Goal: Information Seeking & Learning: Learn about a topic

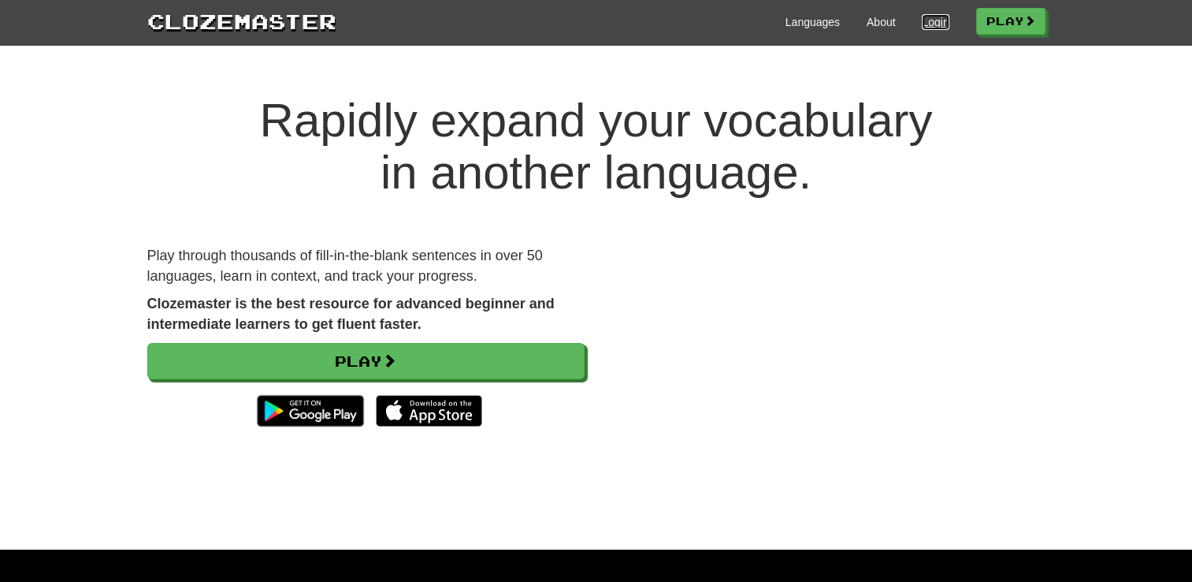
click at [927, 24] on link "Login" at bounding box center [935, 22] width 27 height 16
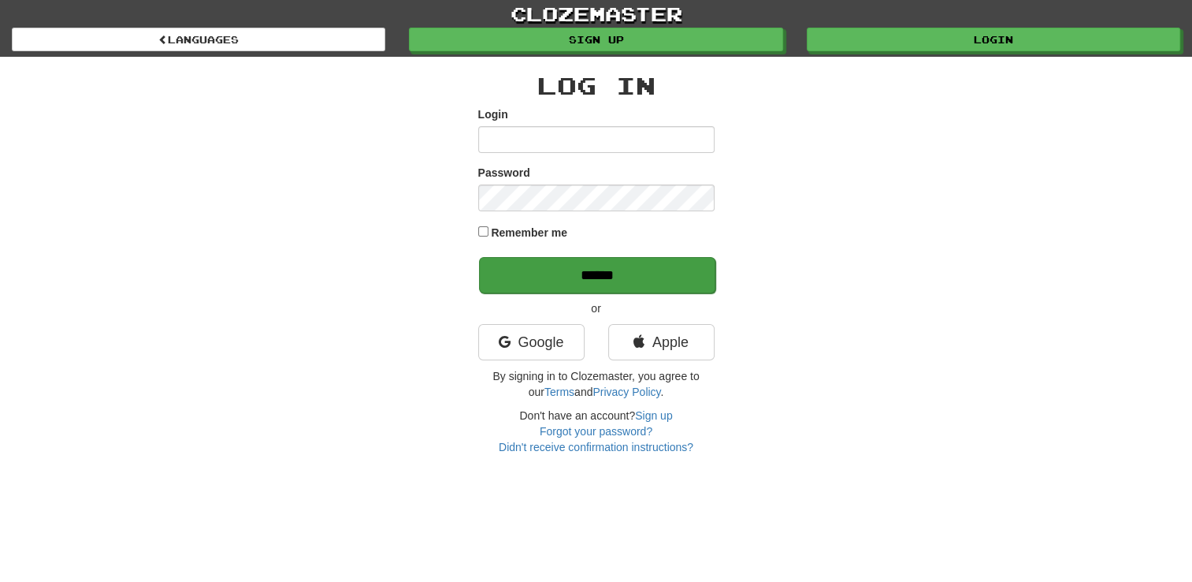
type input "**********"
click at [549, 276] on input "******" at bounding box center [597, 275] width 236 height 36
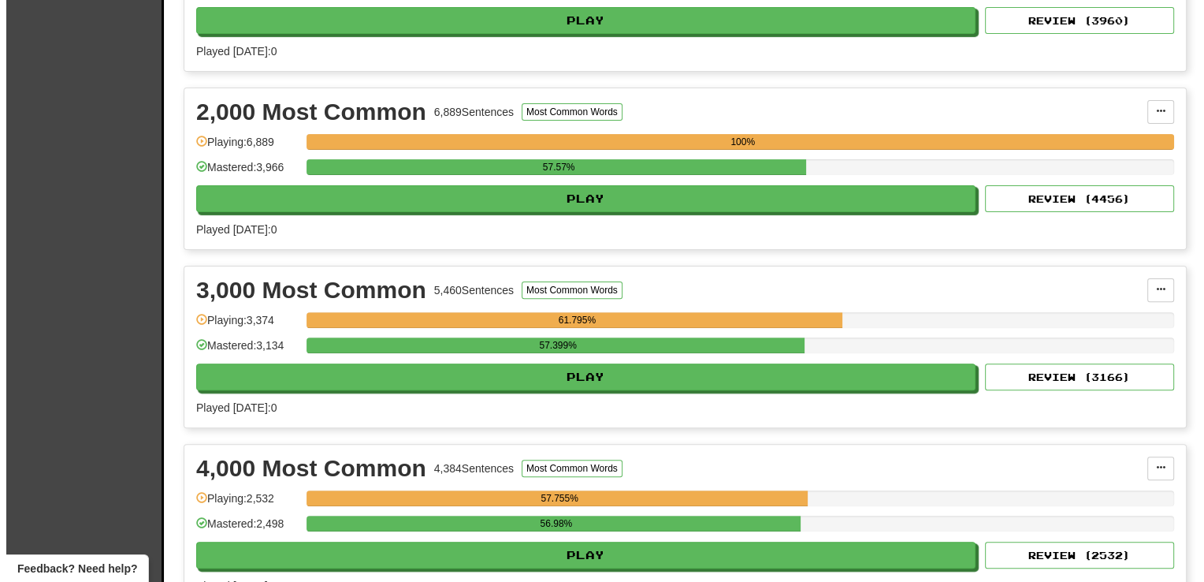
scroll to position [508, 0]
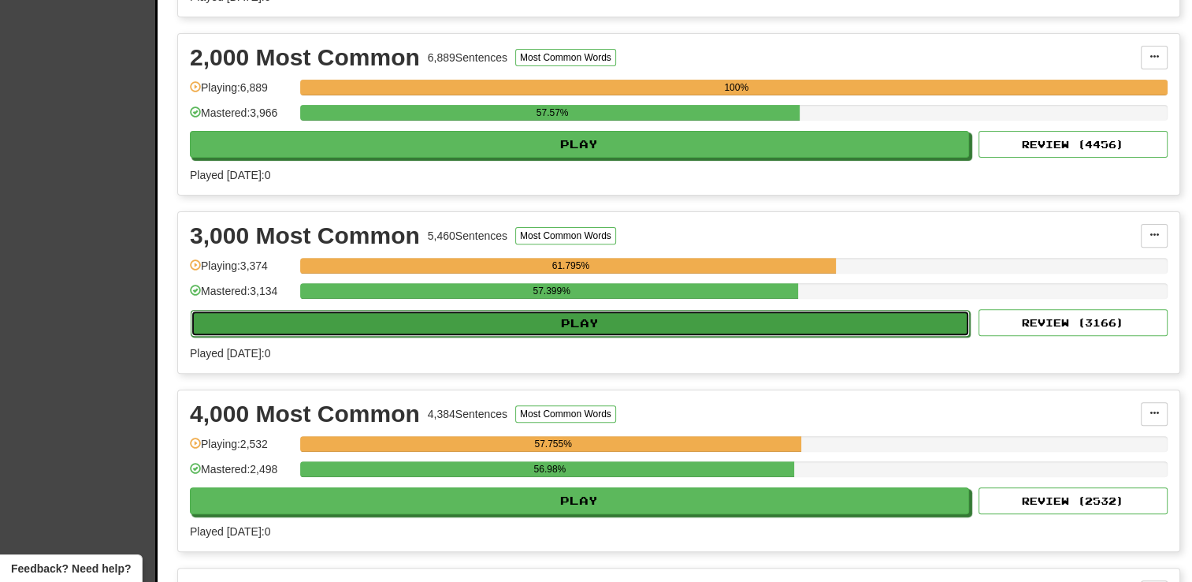
click at [550, 329] on button "Play" at bounding box center [580, 323] width 779 height 27
select select "**"
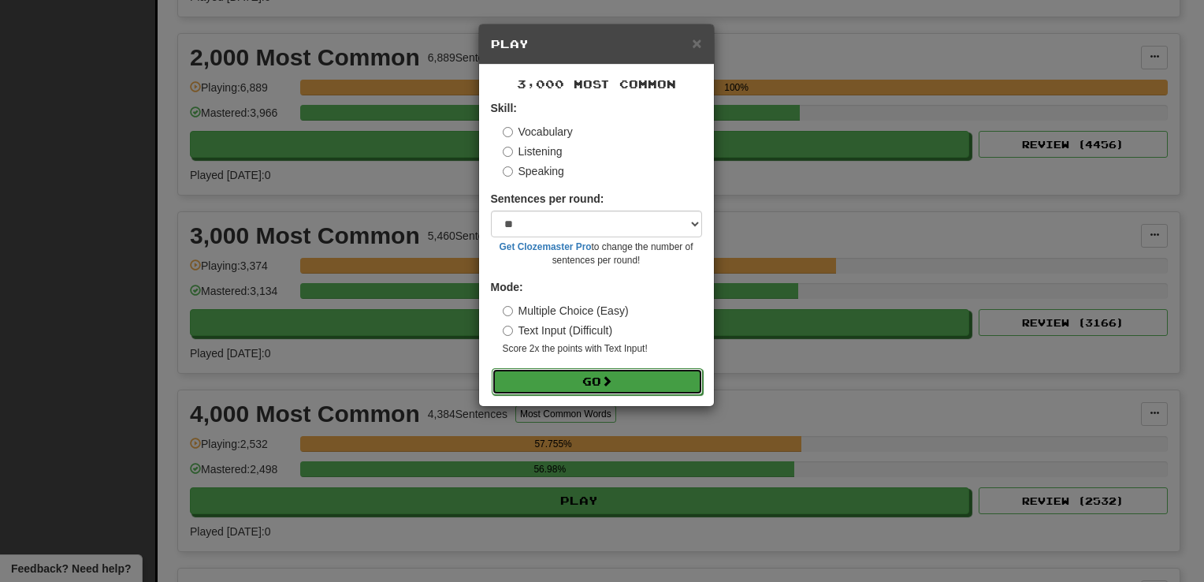
click at [558, 391] on button "Go" at bounding box center [597, 381] width 211 height 27
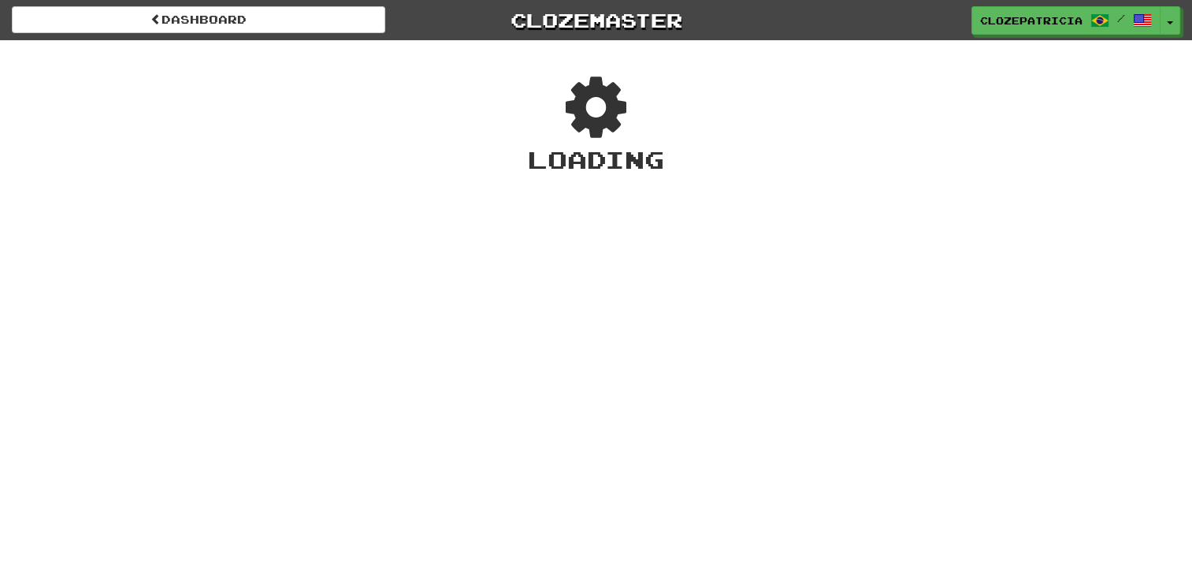
click at [558, 391] on div "Dashboard Clozemaster ClozePatricia / Toggle Dropdown Dashboard Leaderboard Act…" at bounding box center [596, 291] width 1192 height 582
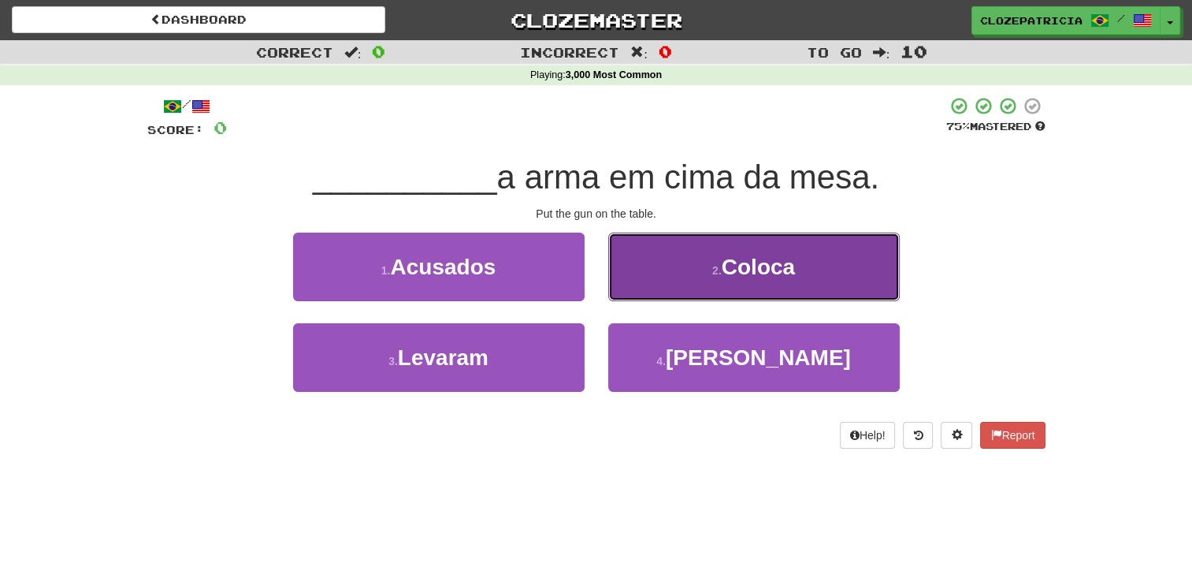
click at [839, 259] on button "2 . Coloca" at bounding box center [754, 266] width 292 height 69
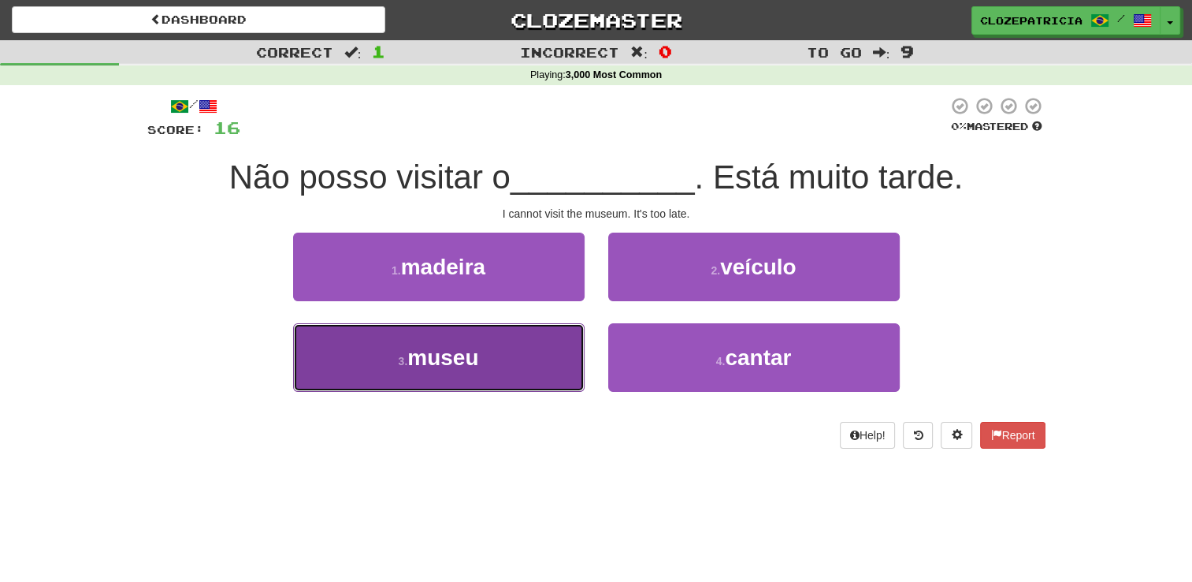
click at [489, 352] on button "3 . museu" at bounding box center [439, 357] width 292 height 69
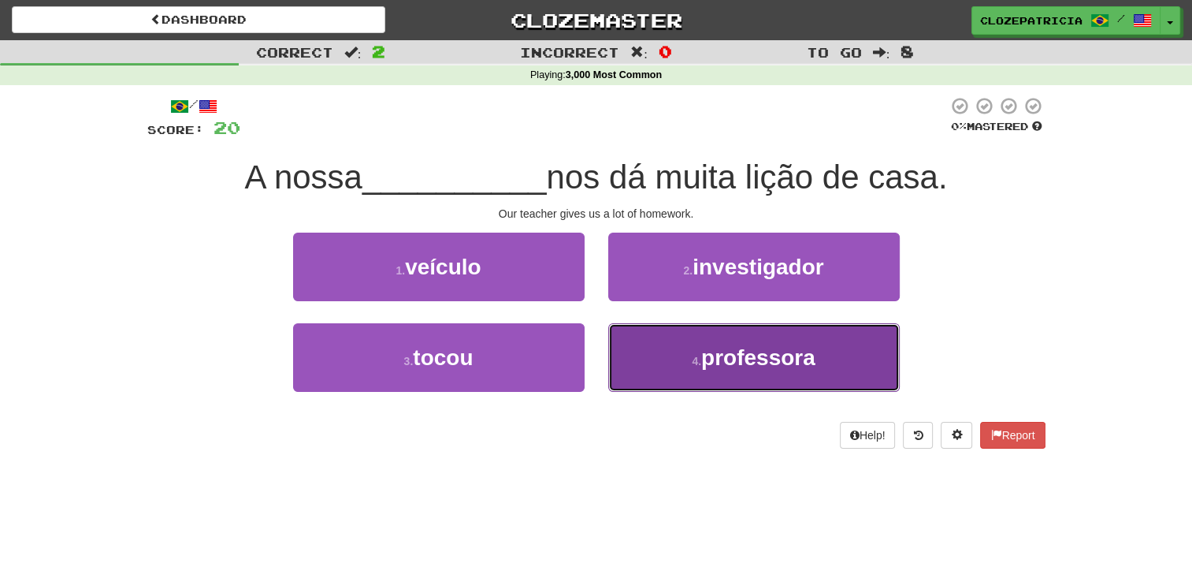
click at [719, 357] on span "professora" at bounding box center [758, 357] width 114 height 24
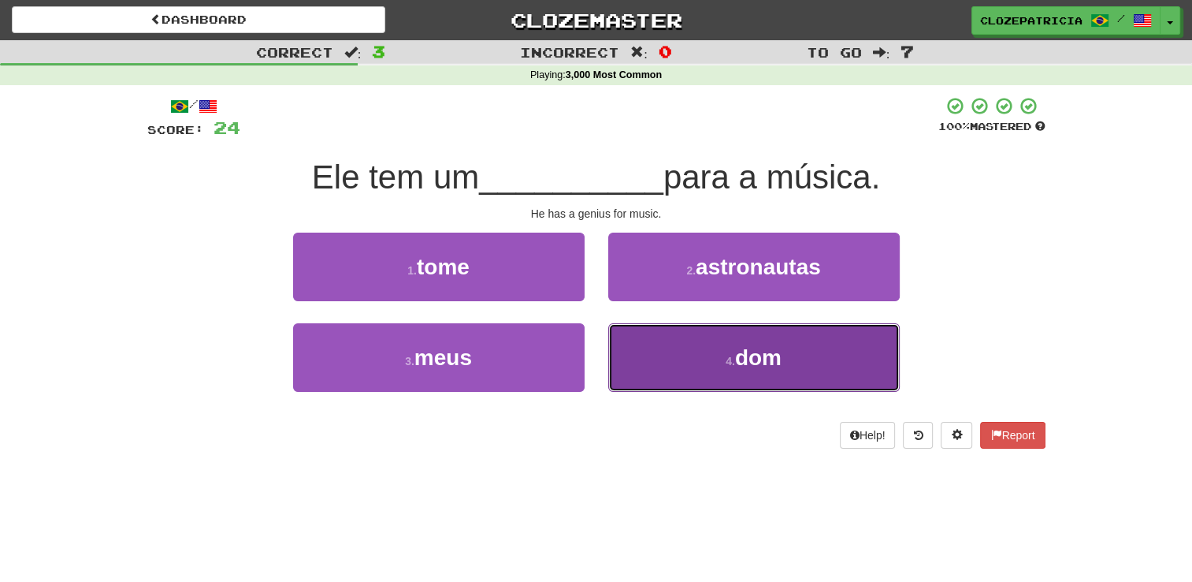
click at [705, 364] on button "4 . dom" at bounding box center [754, 357] width 292 height 69
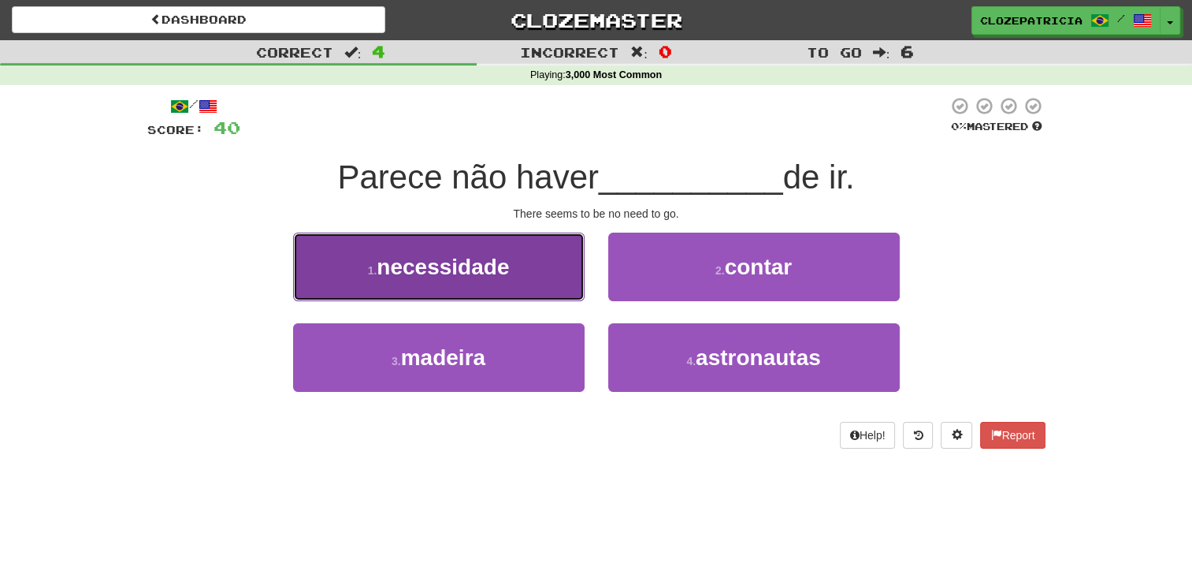
click at [536, 273] on button "1 . necessidade" at bounding box center [439, 266] width 292 height 69
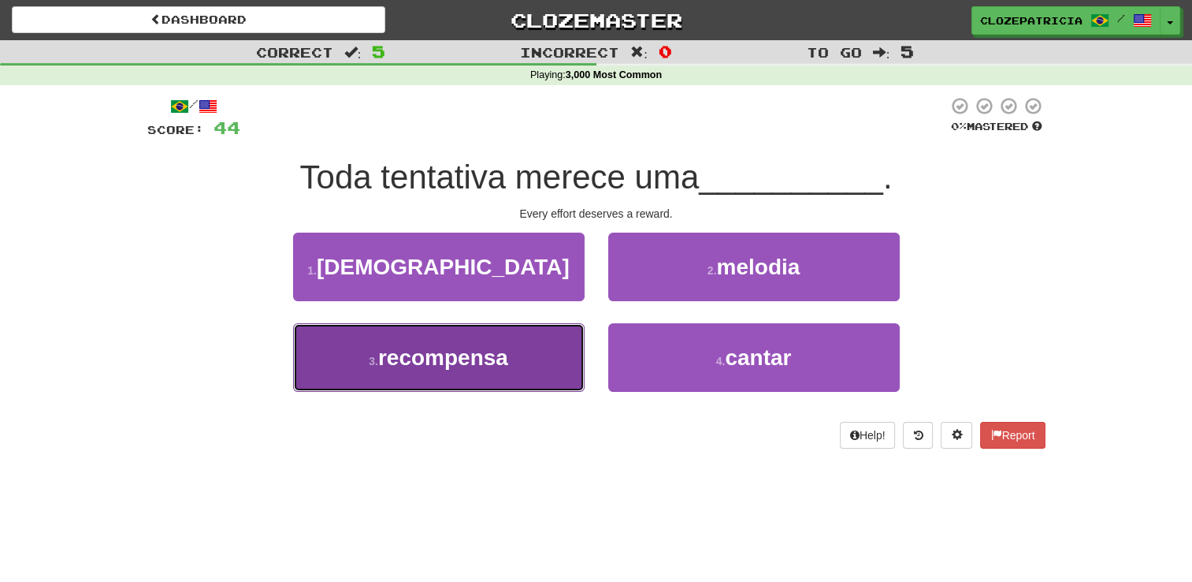
click at [480, 370] on button "3 . recompensa" at bounding box center [439, 357] width 292 height 69
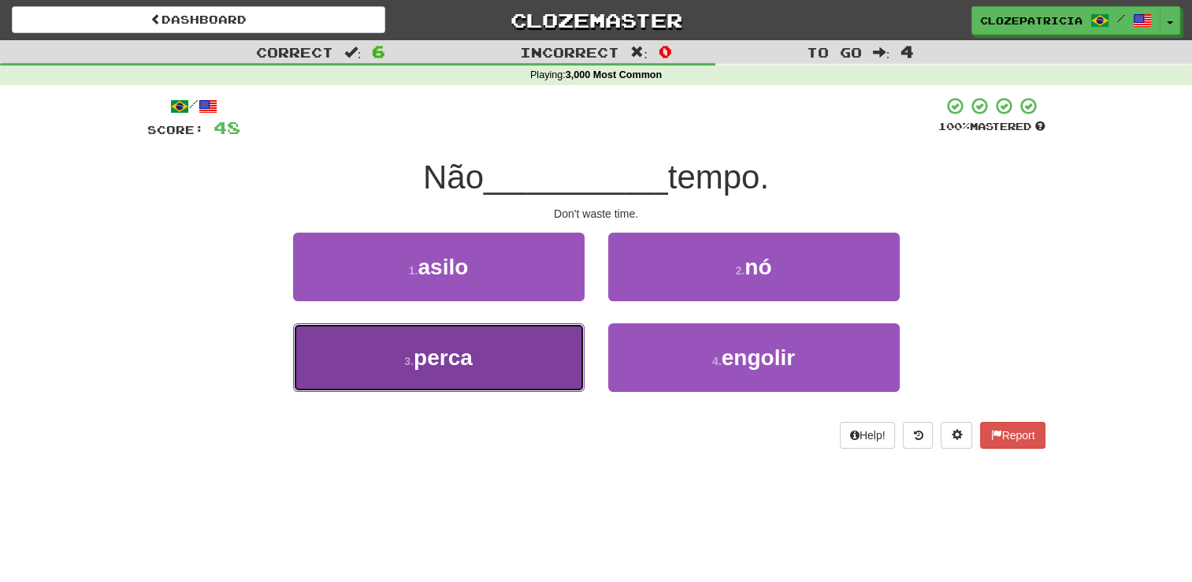
click at [540, 370] on button "3 . perca" at bounding box center [439, 357] width 292 height 69
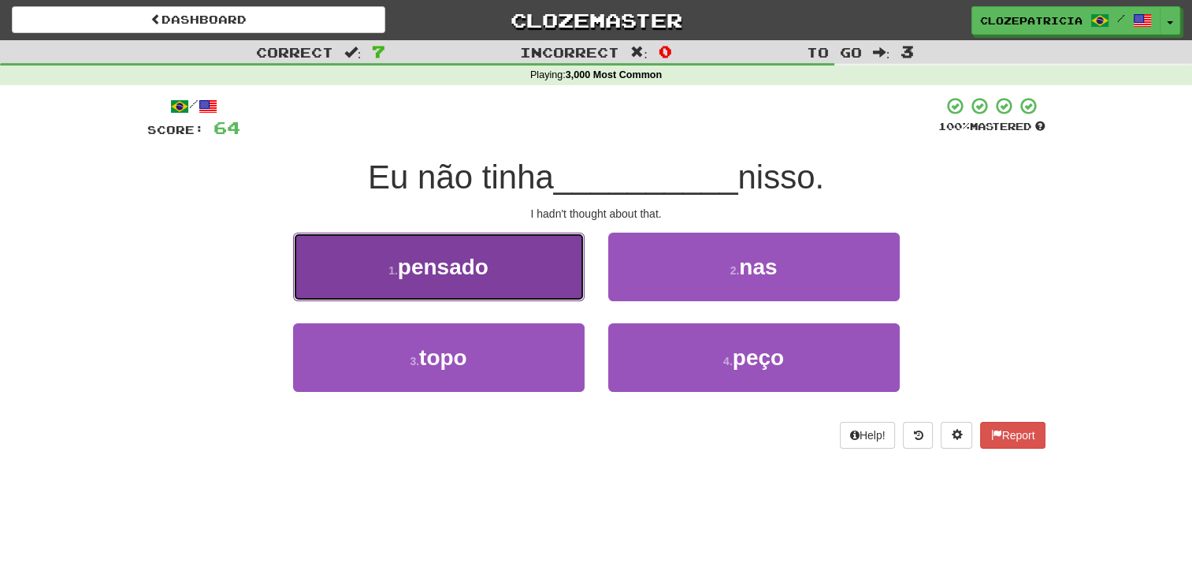
click at [533, 274] on button "1 . pensado" at bounding box center [439, 266] width 292 height 69
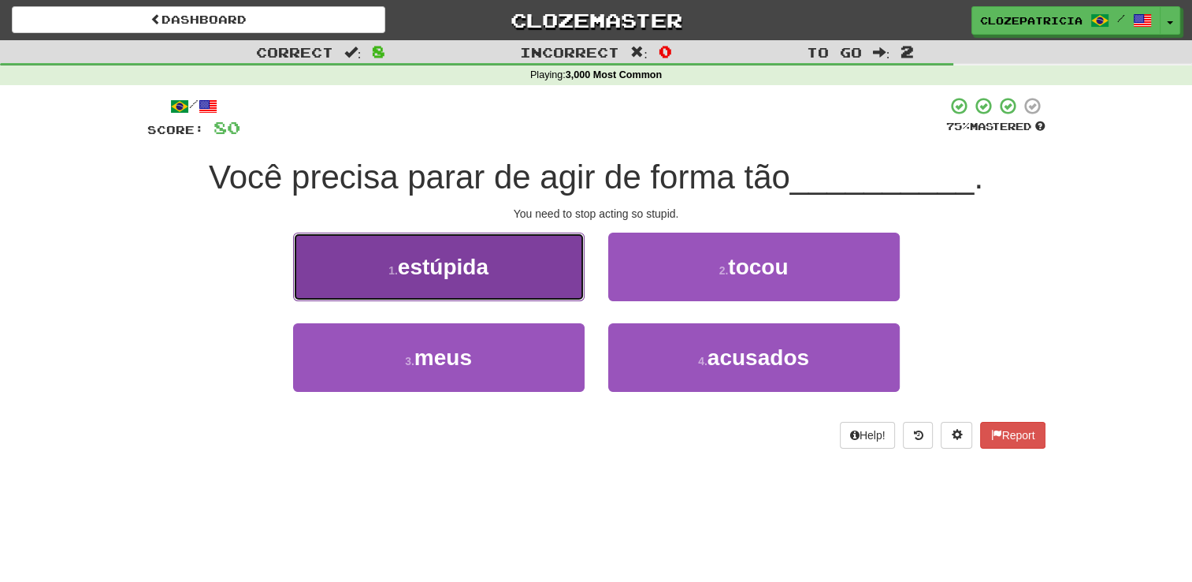
click at [508, 266] on button "1 . estúpida" at bounding box center [439, 266] width 292 height 69
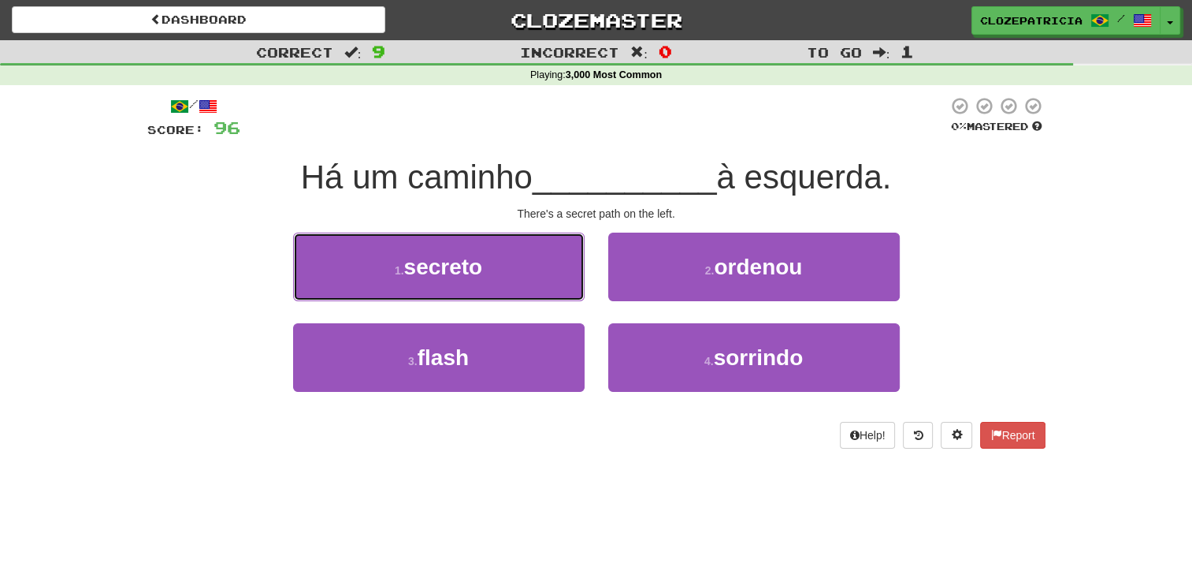
click at [508, 266] on button "1 . secreto" at bounding box center [439, 266] width 292 height 69
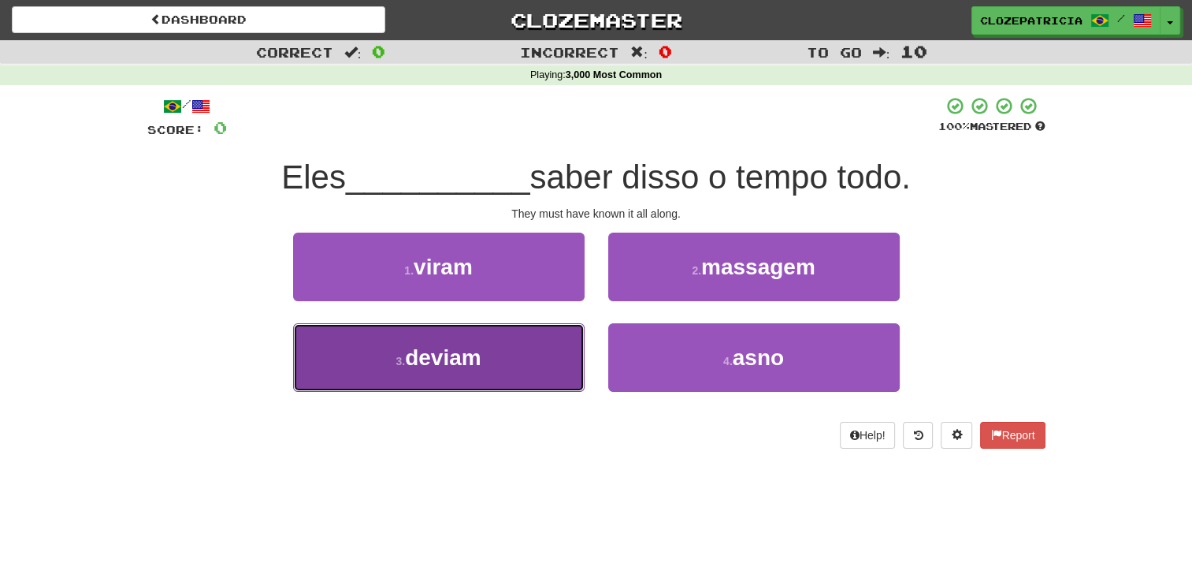
click at [439, 357] on span "deviam" at bounding box center [443, 357] width 76 height 24
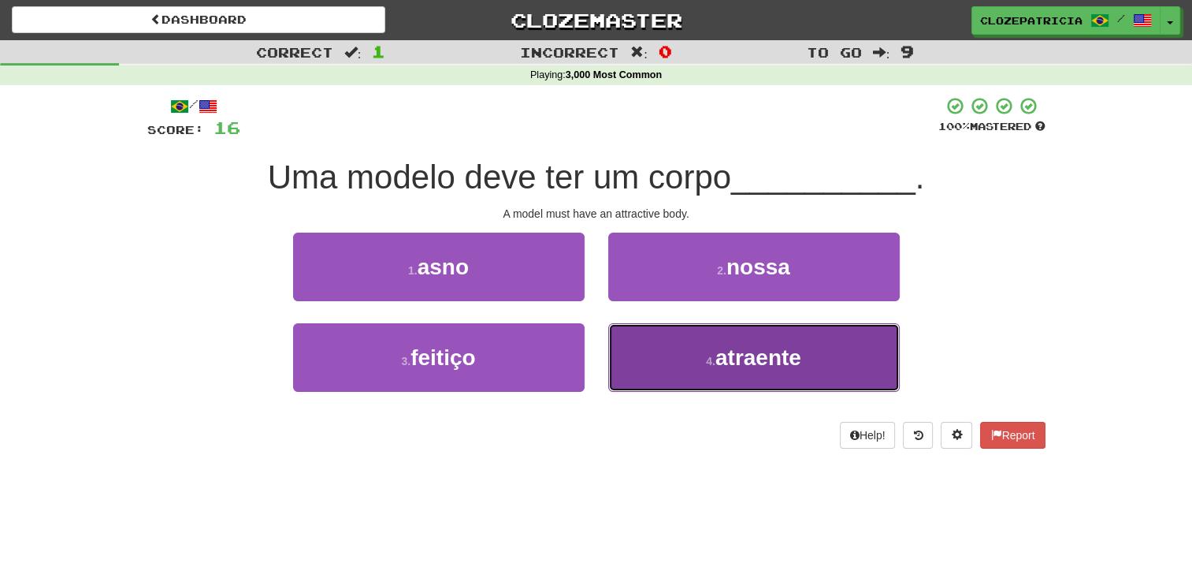
click at [729, 367] on span "atraente" at bounding box center [759, 357] width 86 height 24
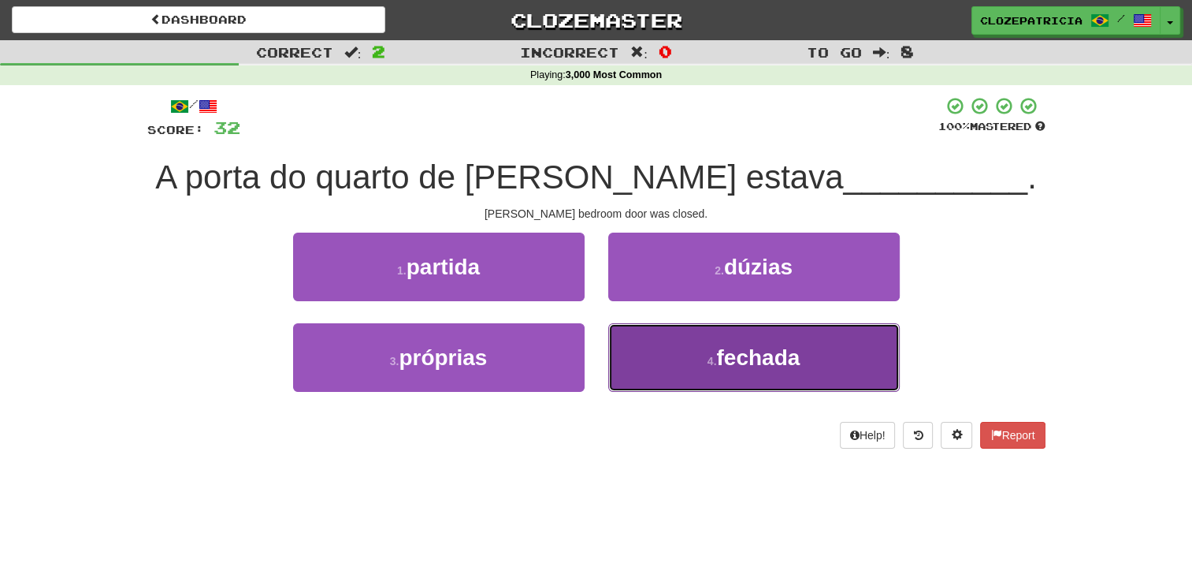
click at [674, 377] on button "4 . fechada" at bounding box center [754, 357] width 292 height 69
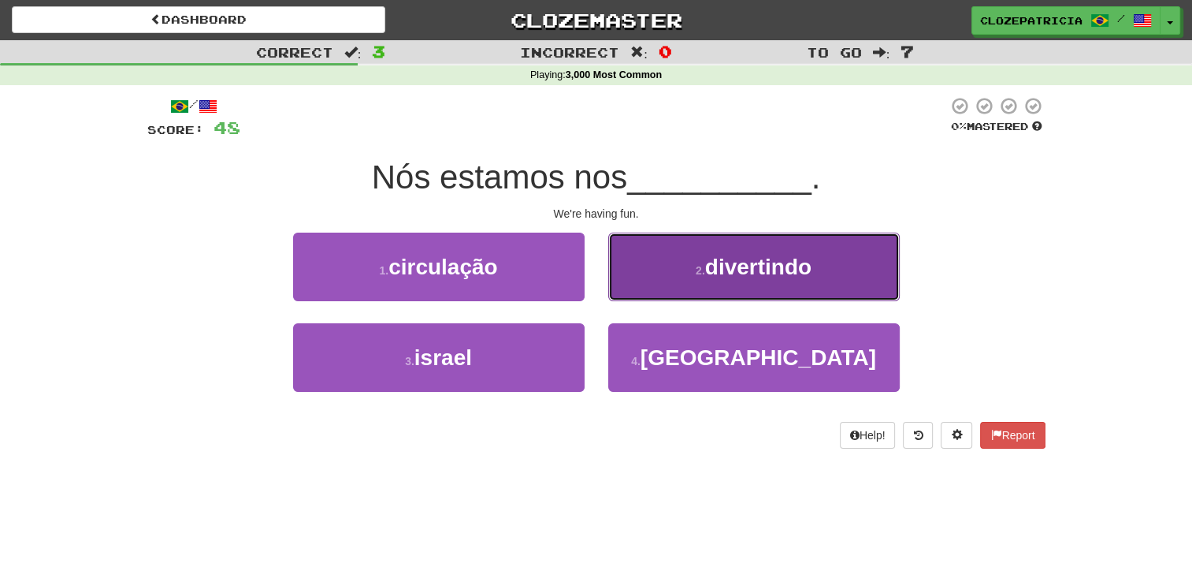
click at [731, 273] on span "divertindo" at bounding box center [758, 267] width 106 height 24
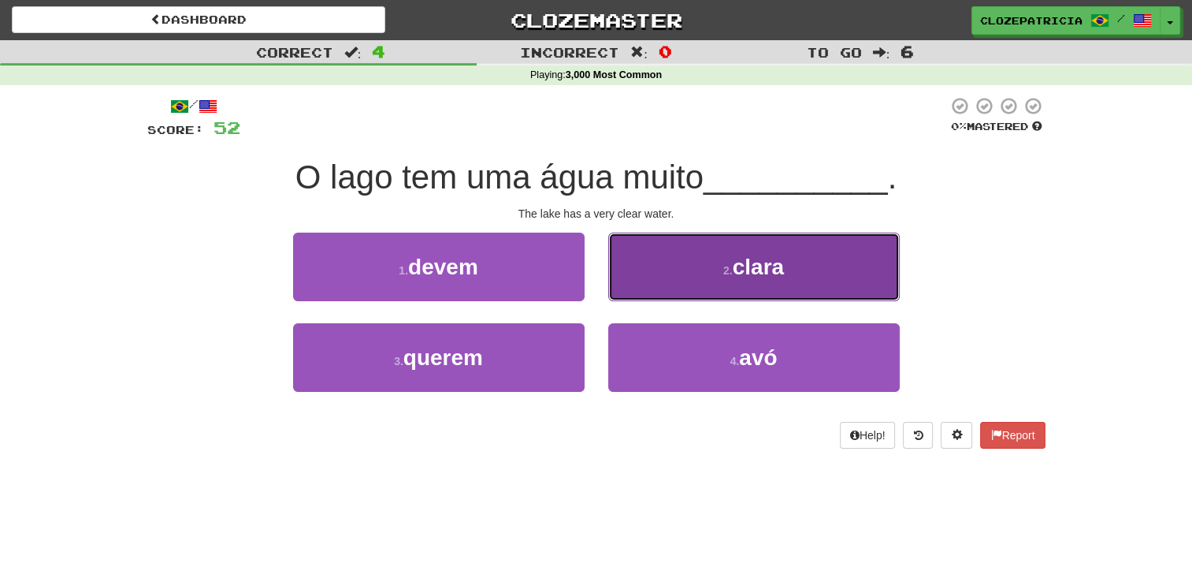
click at [689, 271] on button "2 . clara" at bounding box center [754, 266] width 292 height 69
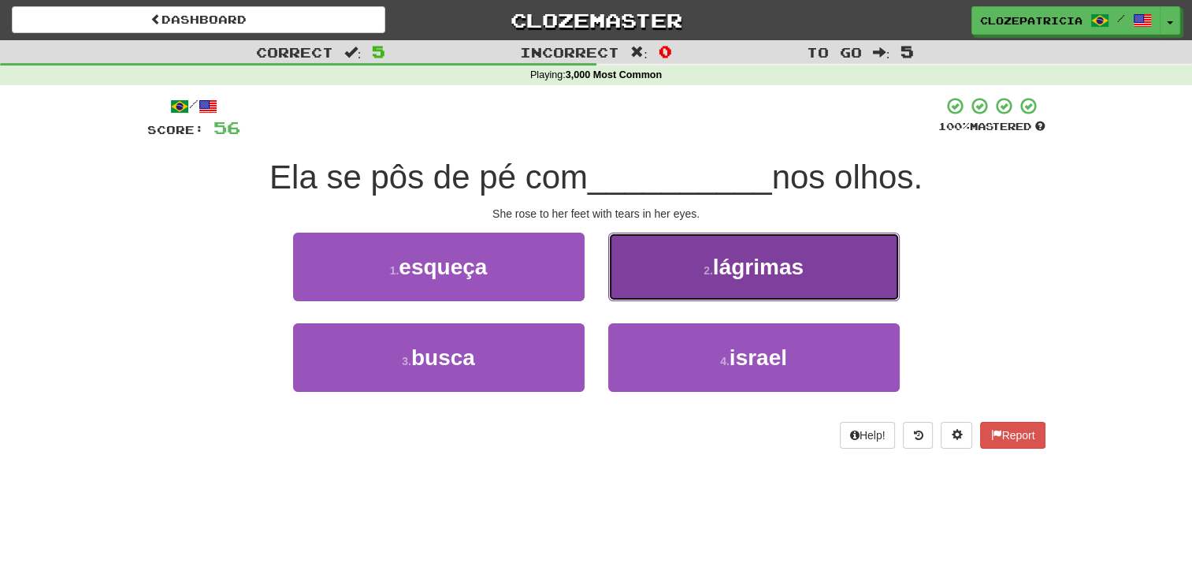
click at [690, 271] on button "2 . lágrimas" at bounding box center [754, 266] width 292 height 69
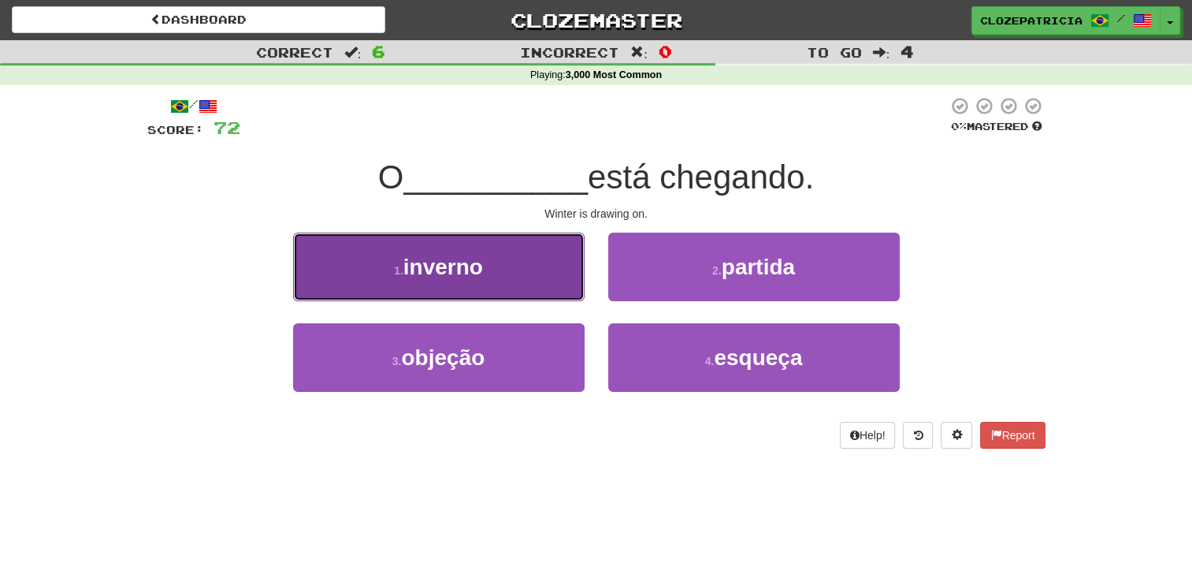
click at [509, 273] on button "1 . inverno" at bounding box center [439, 266] width 292 height 69
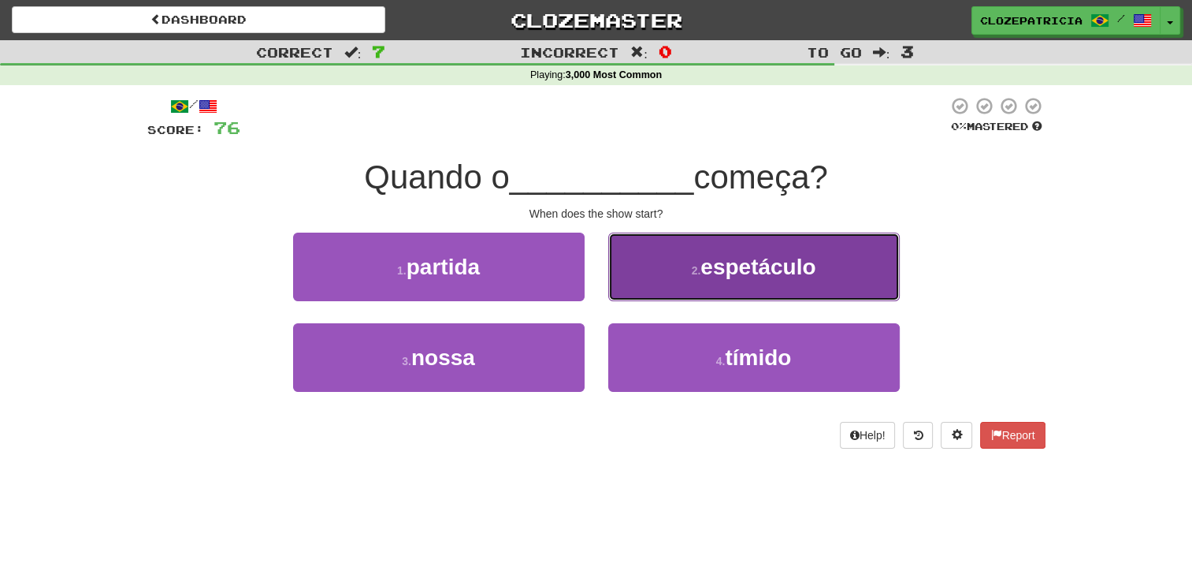
click at [767, 270] on span "espetáculo" at bounding box center [758, 267] width 115 height 24
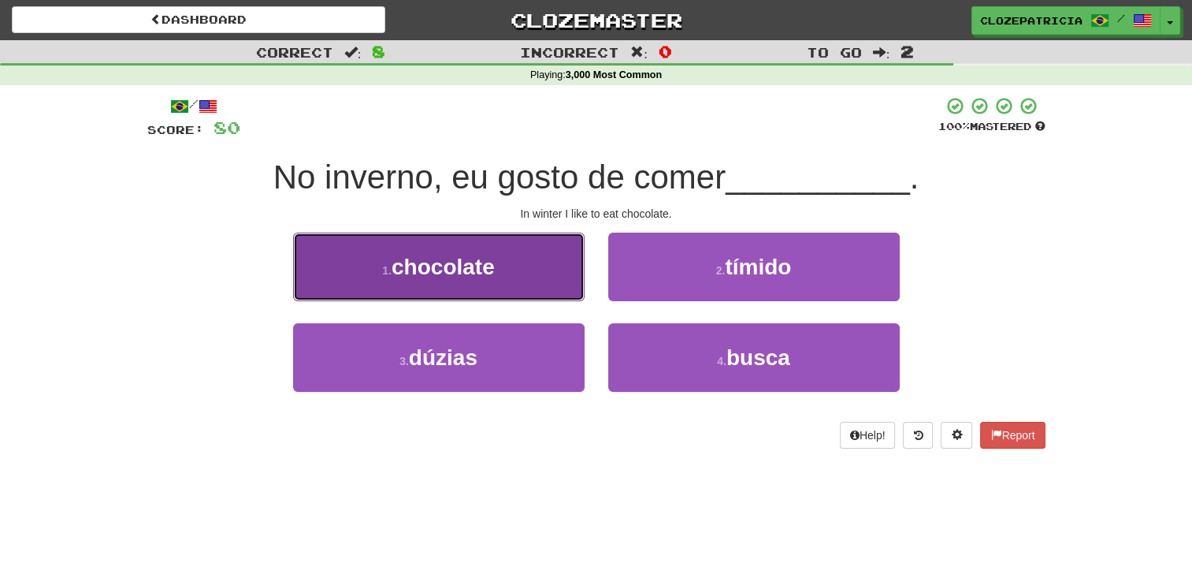
click at [498, 266] on button "1 . chocolate" at bounding box center [439, 266] width 292 height 69
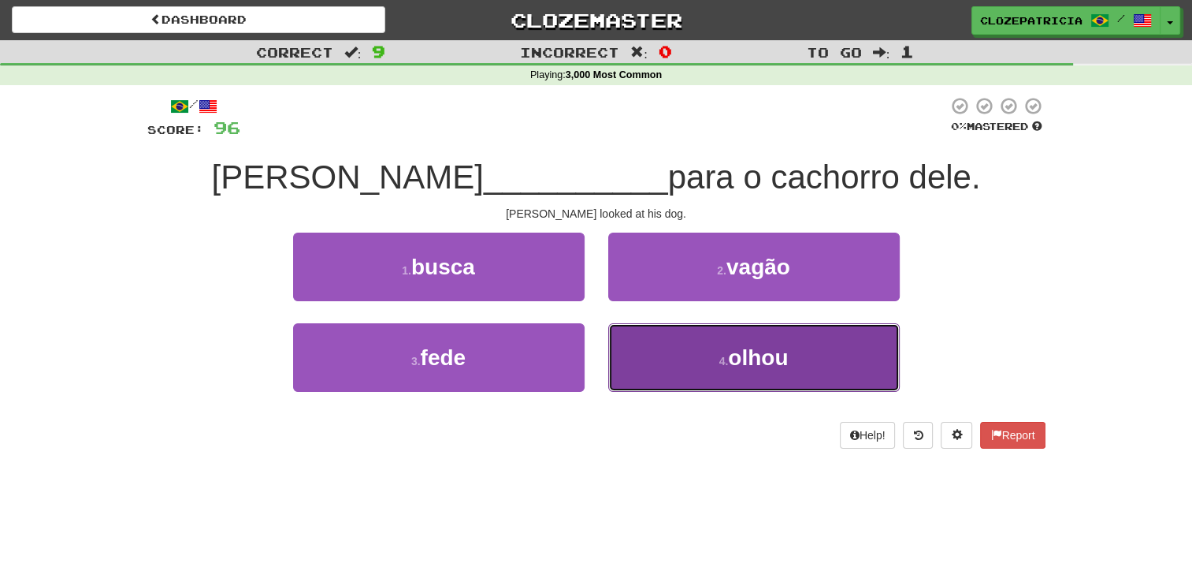
click at [720, 336] on button "4 . olhou" at bounding box center [754, 357] width 292 height 69
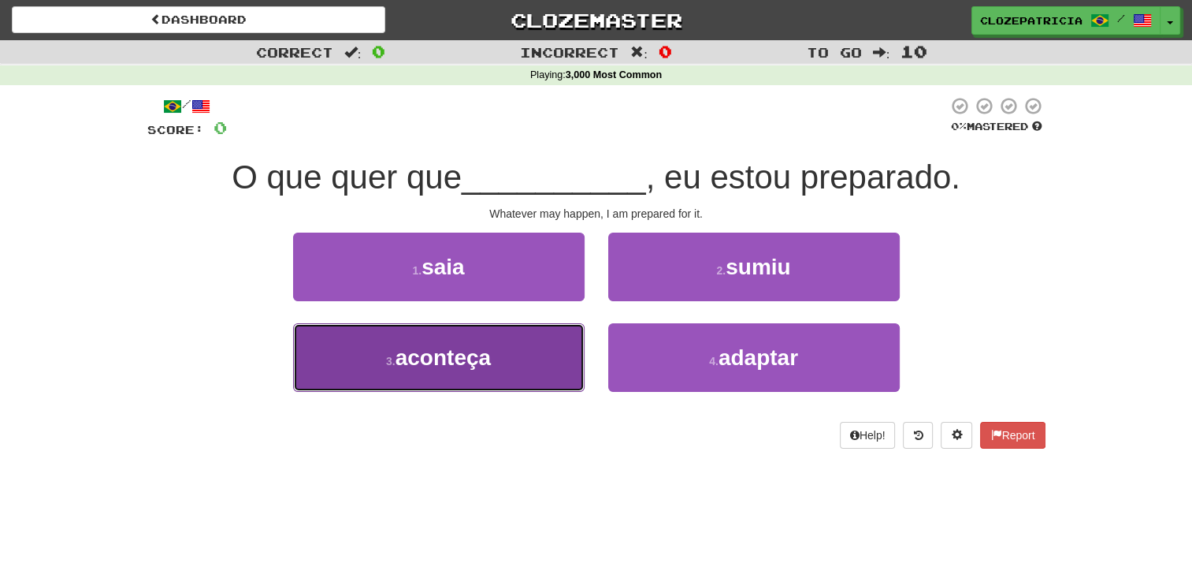
click at [557, 355] on button "3 . aconteça" at bounding box center [439, 357] width 292 height 69
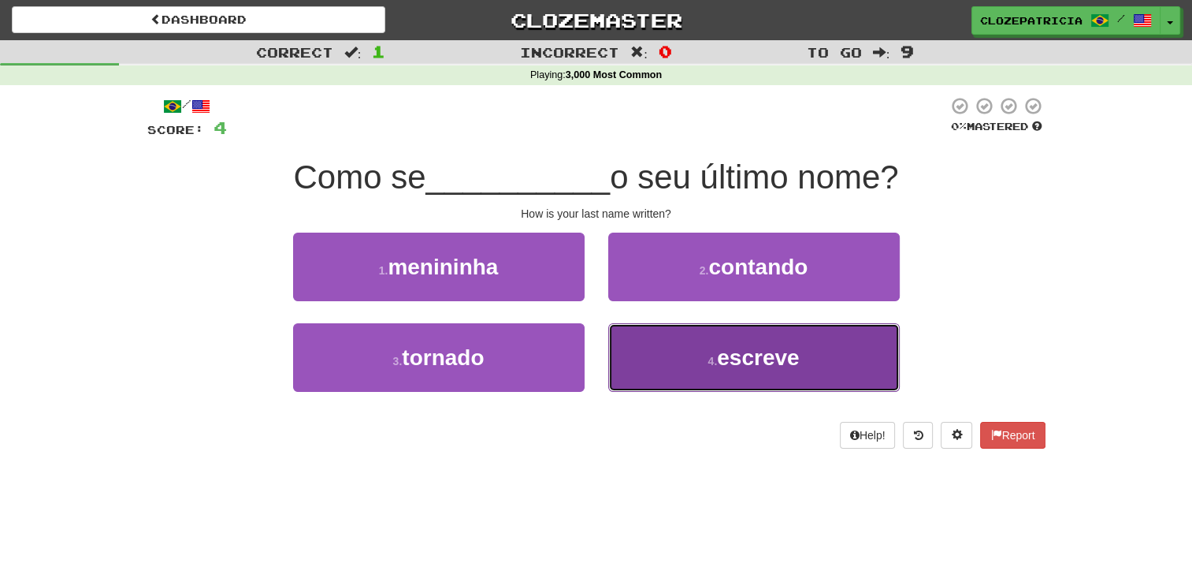
click at [702, 354] on button "4 . escreve" at bounding box center [754, 357] width 292 height 69
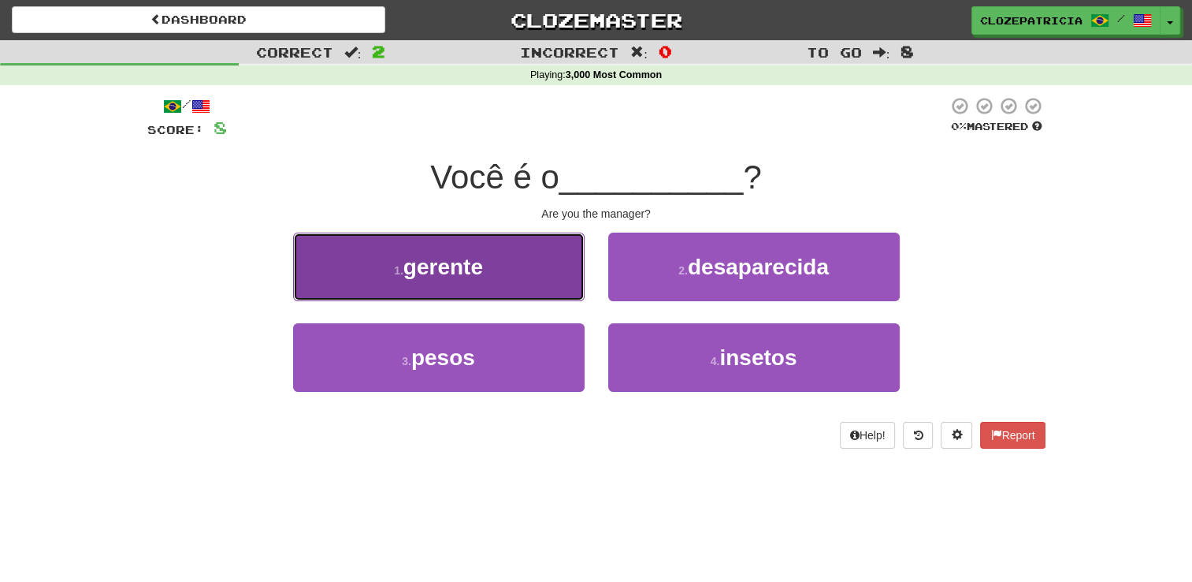
click at [529, 252] on button "1 . gerente" at bounding box center [439, 266] width 292 height 69
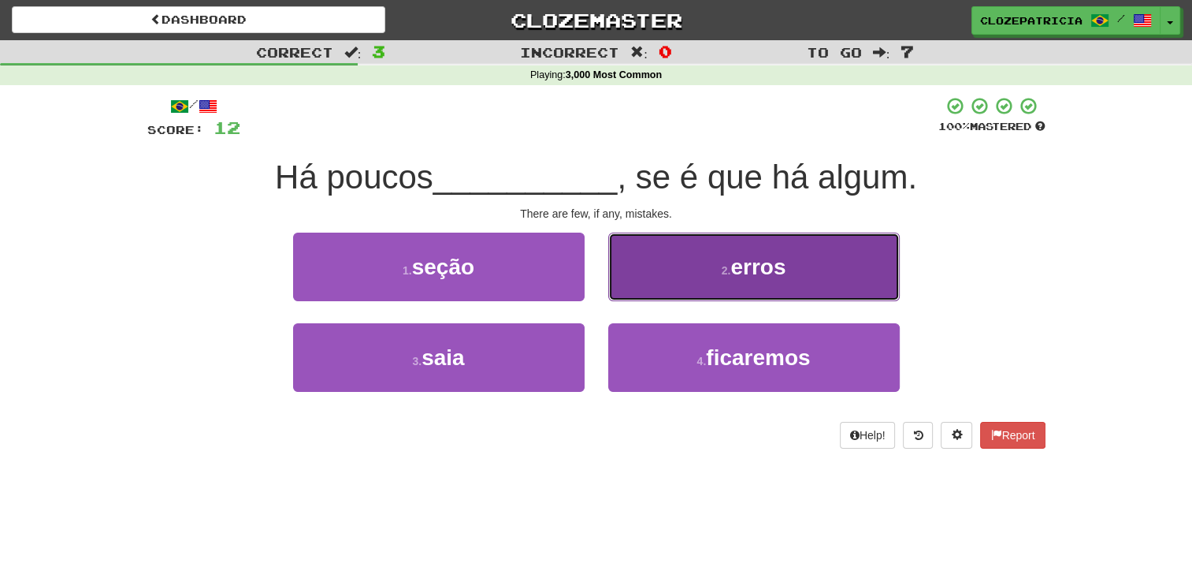
click at [700, 275] on button "2 . erros" at bounding box center [754, 266] width 292 height 69
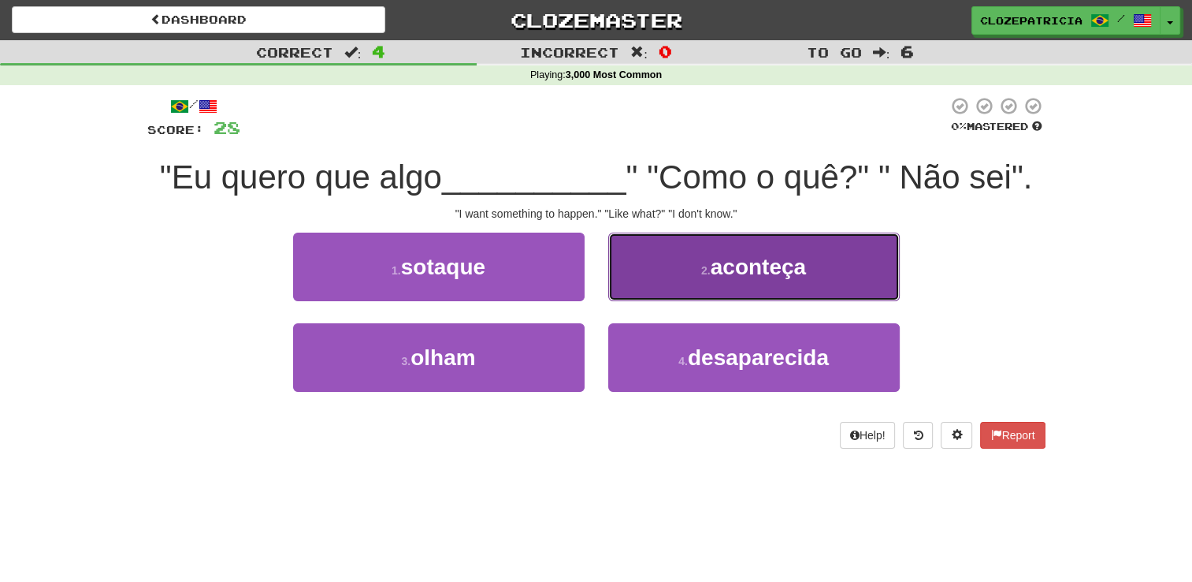
click at [709, 278] on button "2 . aconteça" at bounding box center [754, 266] width 292 height 69
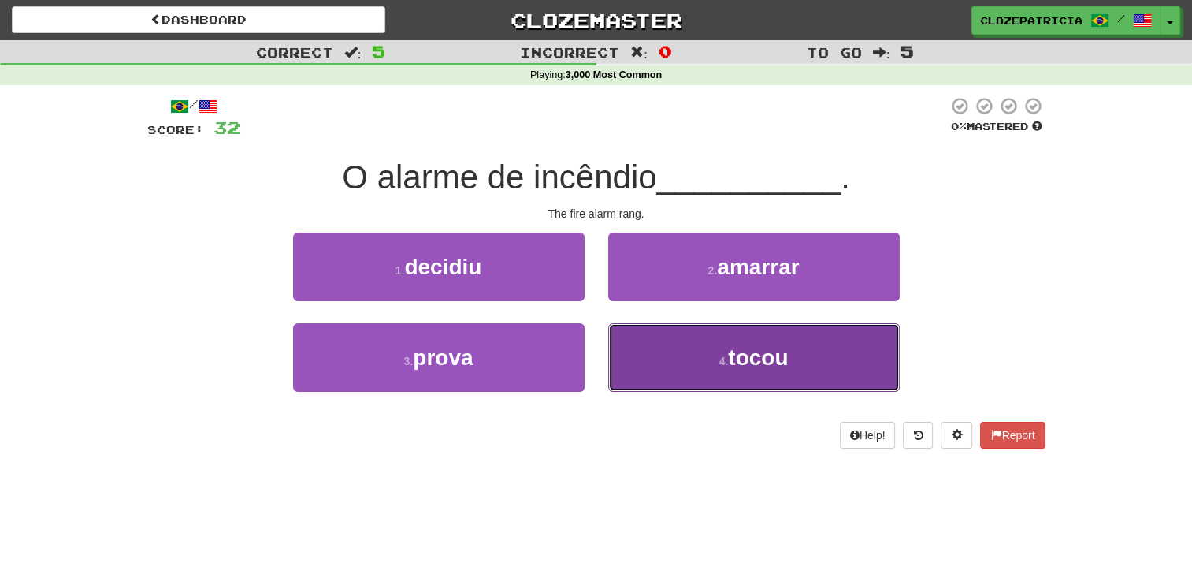
click at [661, 370] on button "4 . tocou" at bounding box center [754, 357] width 292 height 69
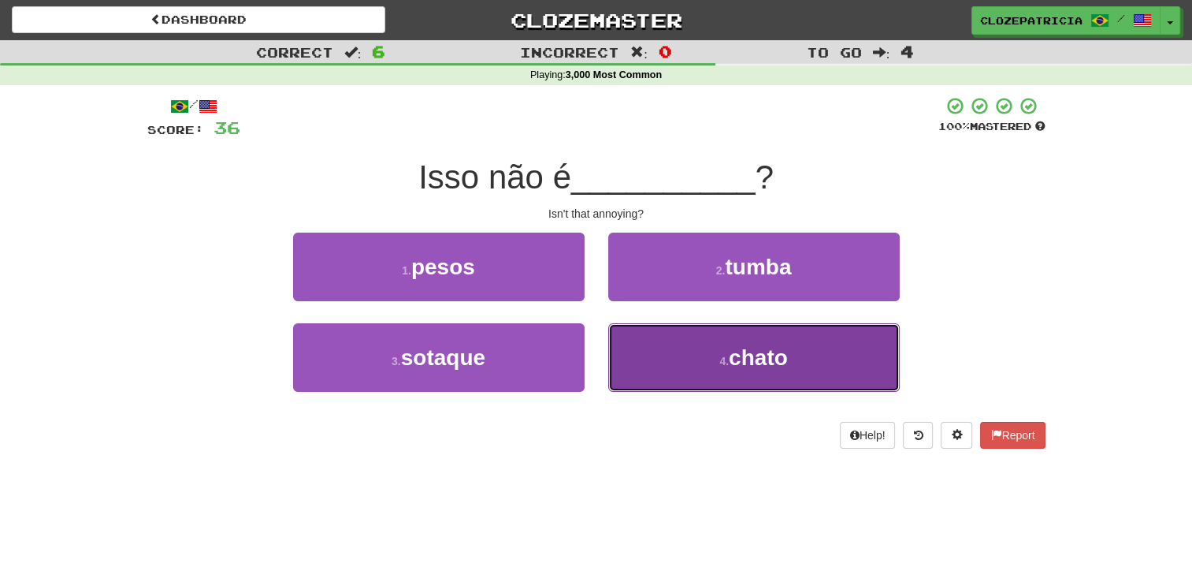
click at [713, 351] on button "4 . chato" at bounding box center [754, 357] width 292 height 69
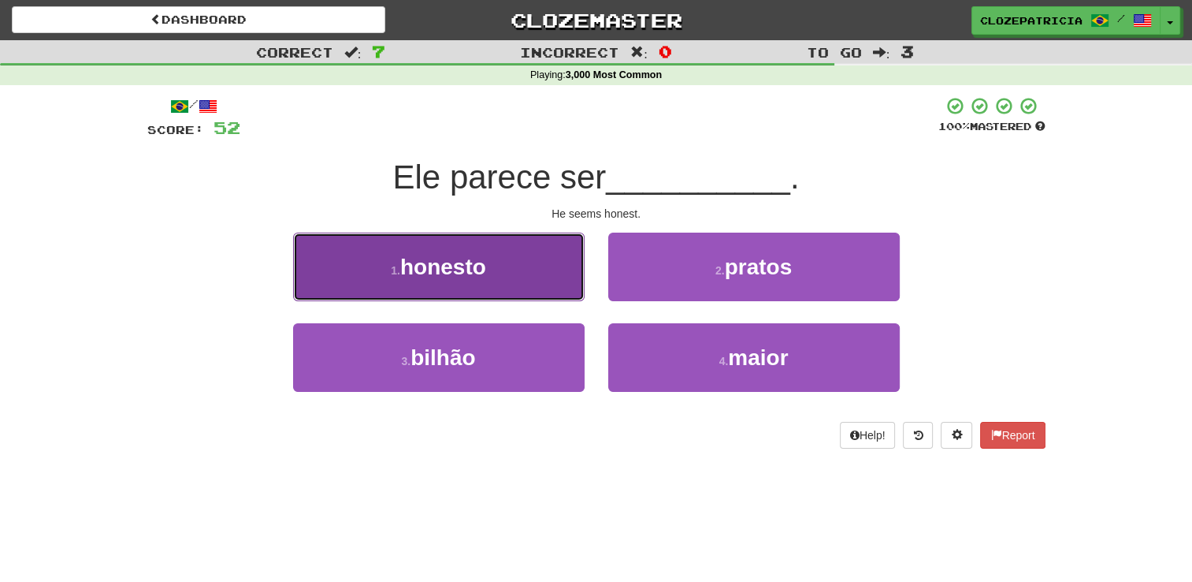
click at [511, 267] on button "1 . honesto" at bounding box center [439, 266] width 292 height 69
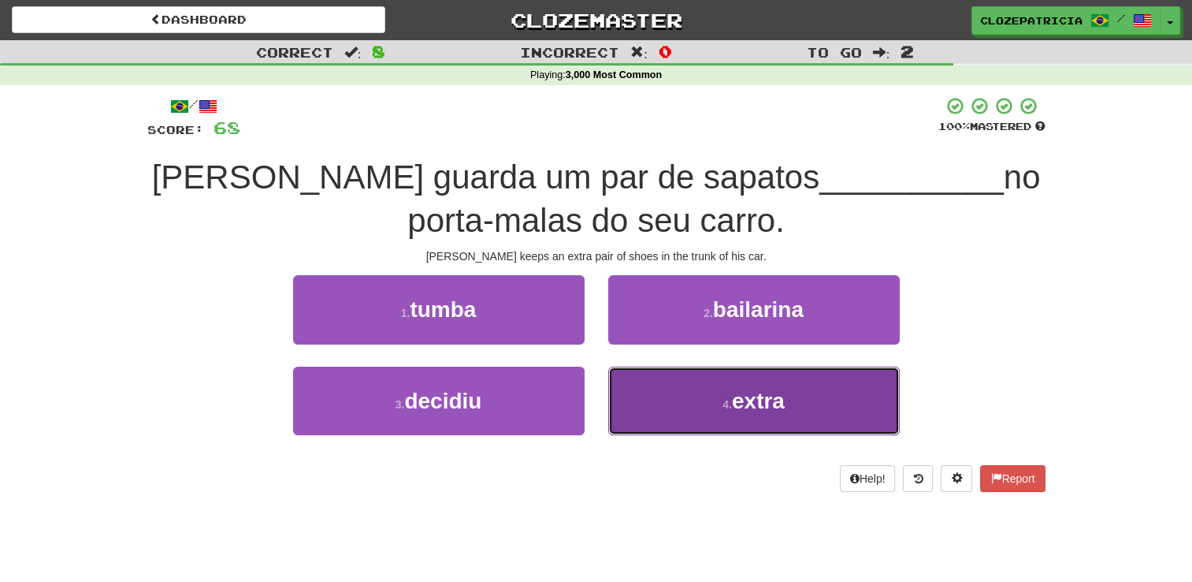
click at [703, 390] on button "4 . extra" at bounding box center [754, 400] width 292 height 69
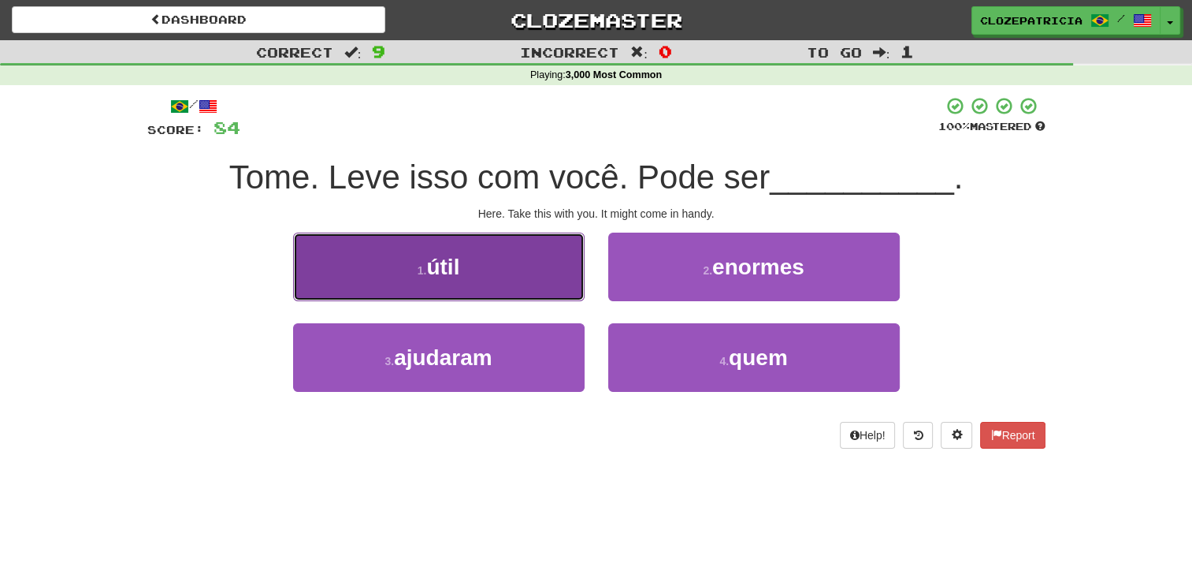
click at [523, 266] on button "1 . útil" at bounding box center [439, 266] width 292 height 69
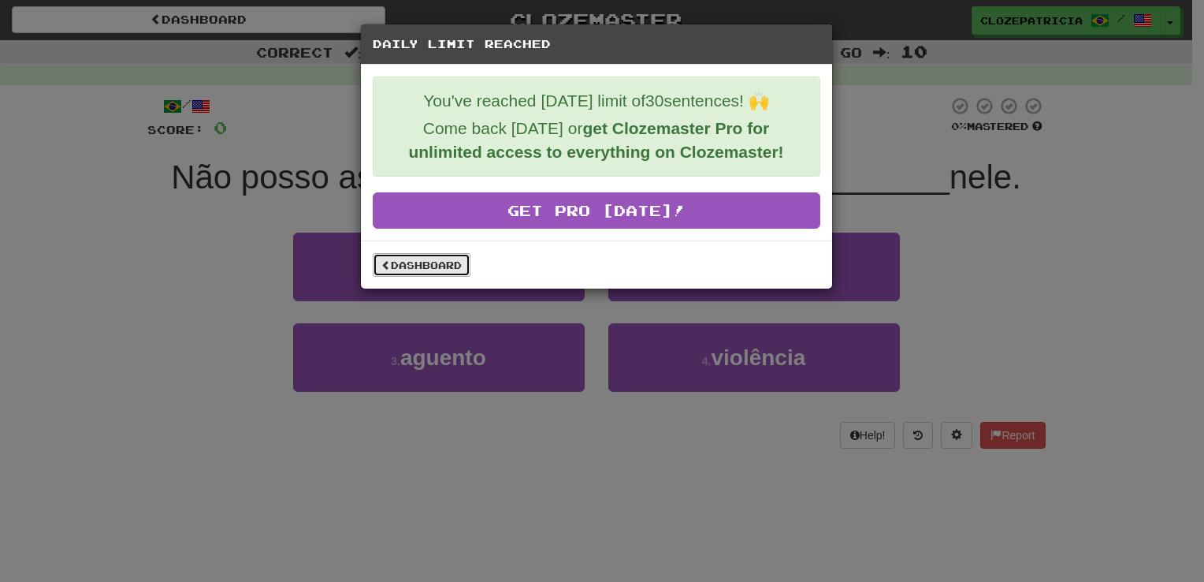
click at [407, 260] on link "Dashboard" at bounding box center [422, 265] width 98 height 24
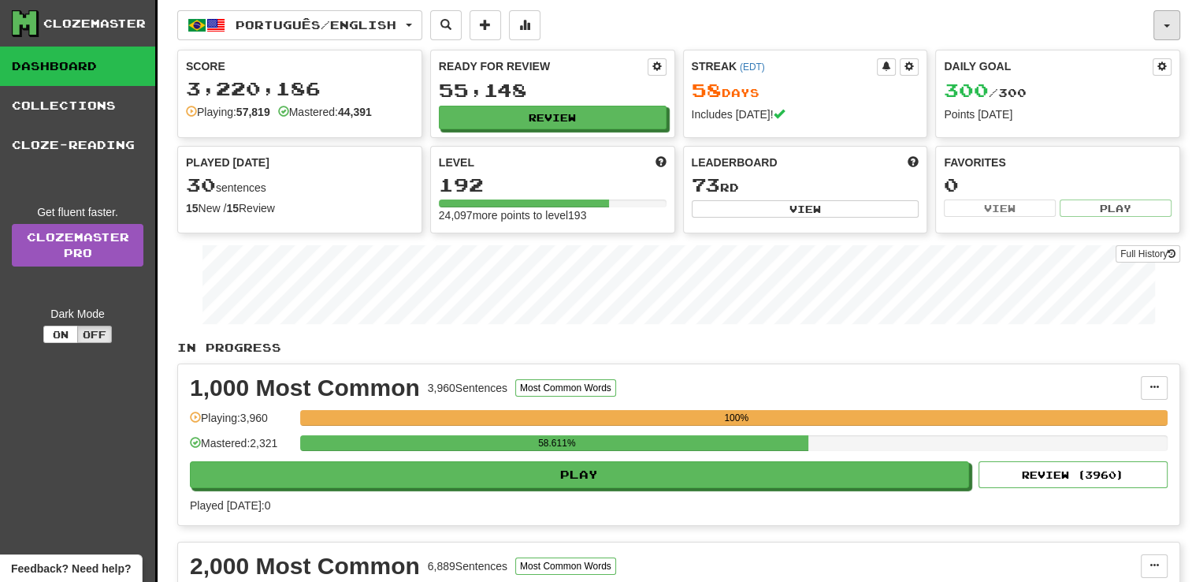
click at [1155, 30] on button "button" at bounding box center [1167, 25] width 27 height 30
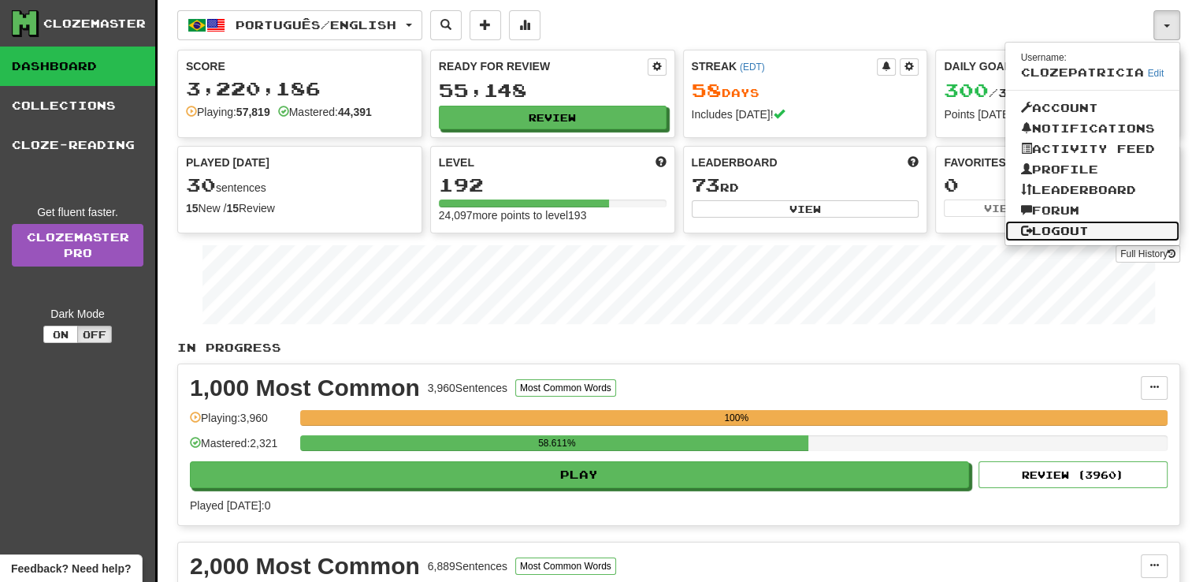
click at [1044, 235] on link "Logout" at bounding box center [1093, 231] width 175 height 20
